Goal: Navigation & Orientation: Find specific page/section

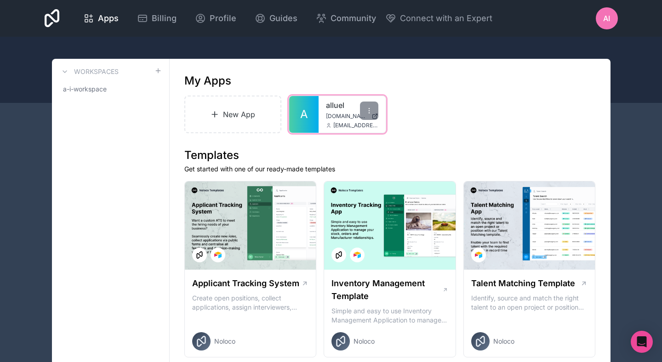
click at [310, 118] on link "A" at bounding box center [303, 114] width 29 height 37
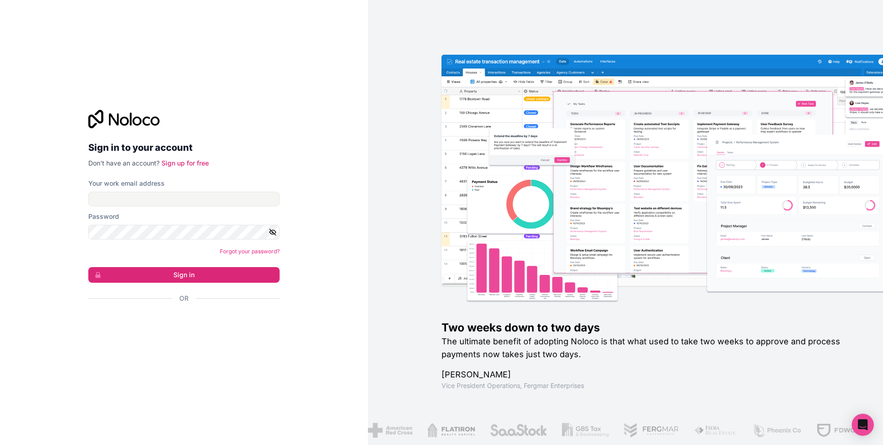
click at [252, 148] on h2 "Sign in to your account" at bounding box center [183, 147] width 191 height 17
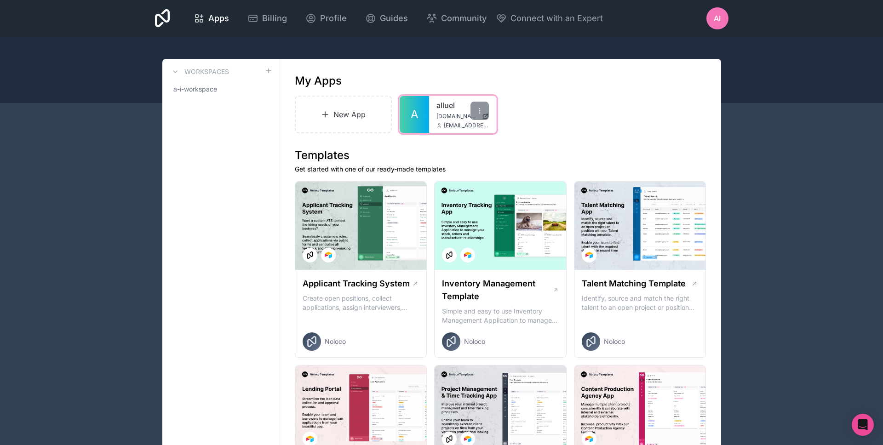
click at [441, 116] on span "[DOMAIN_NAME]" at bounding box center [457, 116] width 42 height 7
click at [438, 115] on span "[DOMAIN_NAME]" at bounding box center [457, 116] width 42 height 7
click at [481, 115] on div at bounding box center [479, 111] width 18 height 18
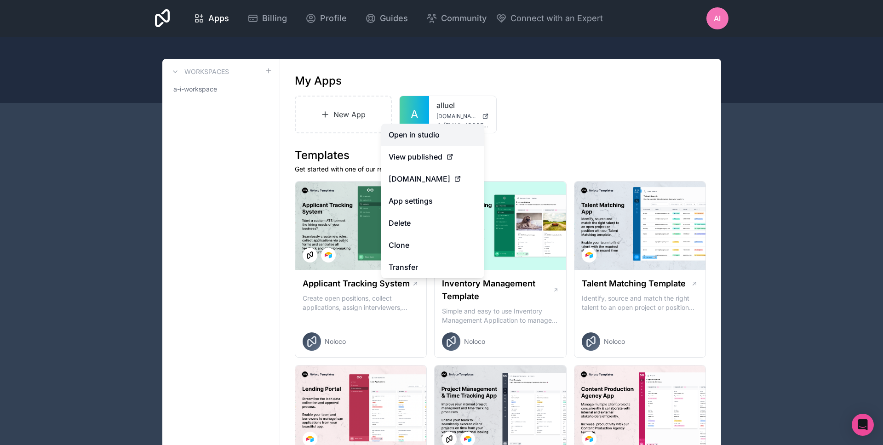
click at [427, 142] on link "Open in studio" at bounding box center [432, 135] width 103 height 22
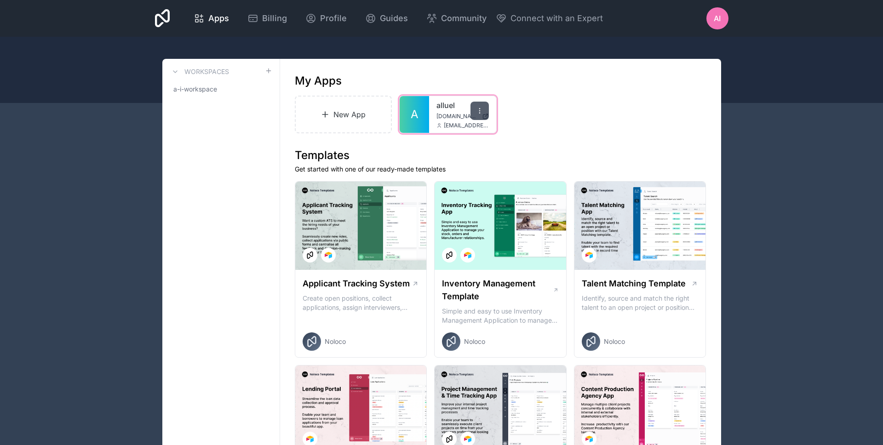
click at [485, 106] on div at bounding box center [479, 111] width 18 height 18
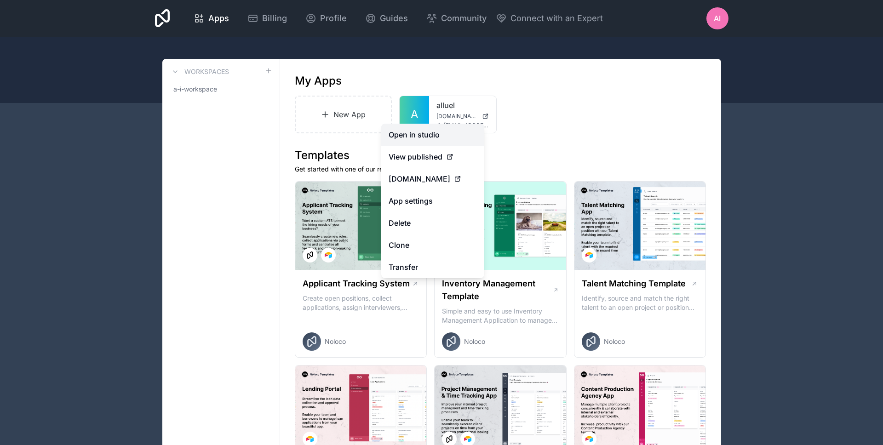
click at [470, 131] on link "Open in studio" at bounding box center [432, 135] width 103 height 22
